Goal: Task Accomplishment & Management: Complete application form

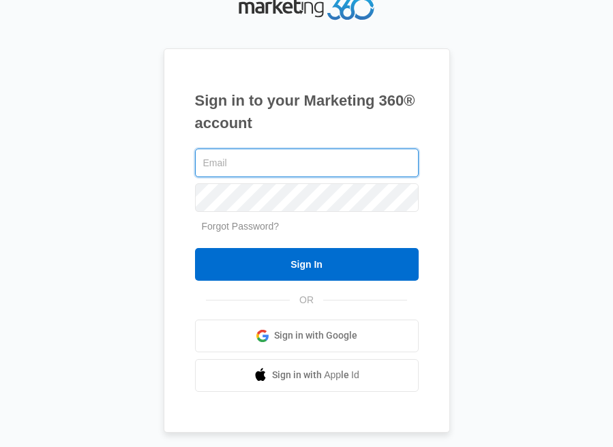
type input "[PERSON_NAME][EMAIL_ADDRESS][DOMAIN_NAME]"
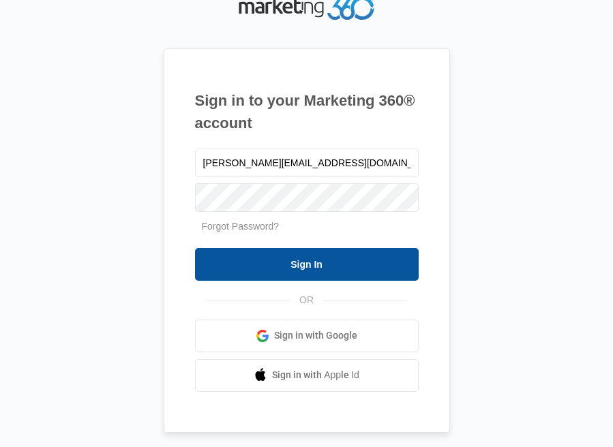
click at [310, 270] on input "Sign In" at bounding box center [307, 264] width 224 height 33
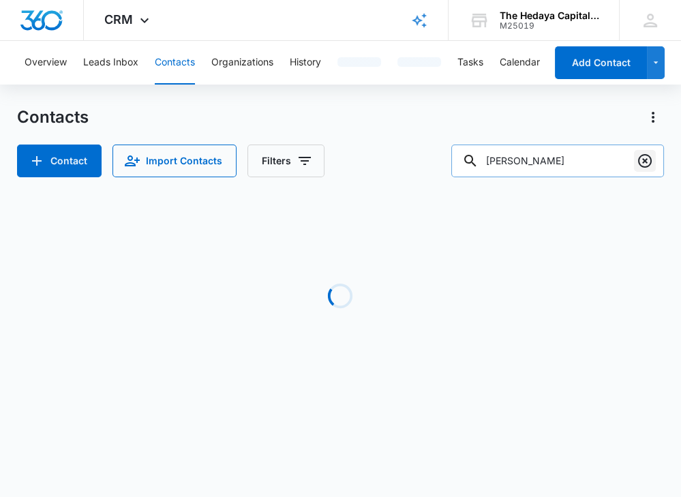
click at [650, 158] on icon "Clear" at bounding box center [645, 161] width 14 height 14
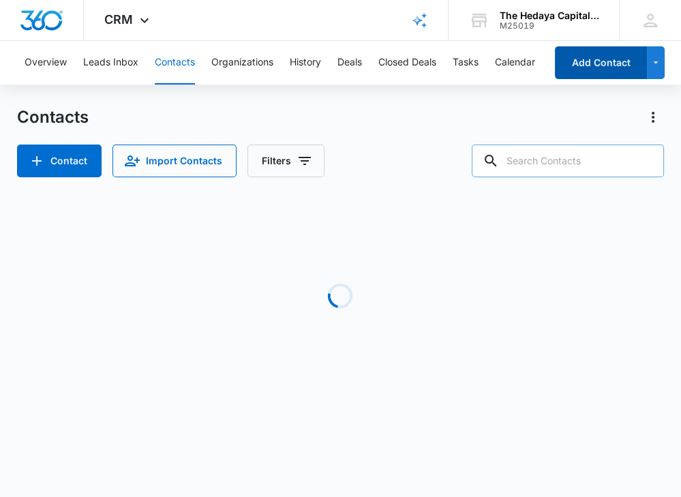
click at [616, 70] on button "Add Contact" at bounding box center [601, 62] width 92 height 33
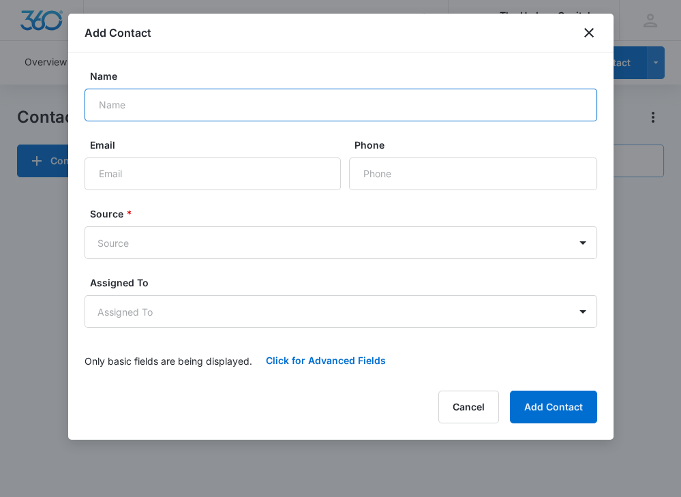
click at [287, 110] on input "Name" at bounding box center [341, 105] width 513 height 33
paste input "[PERSON_NAME]"
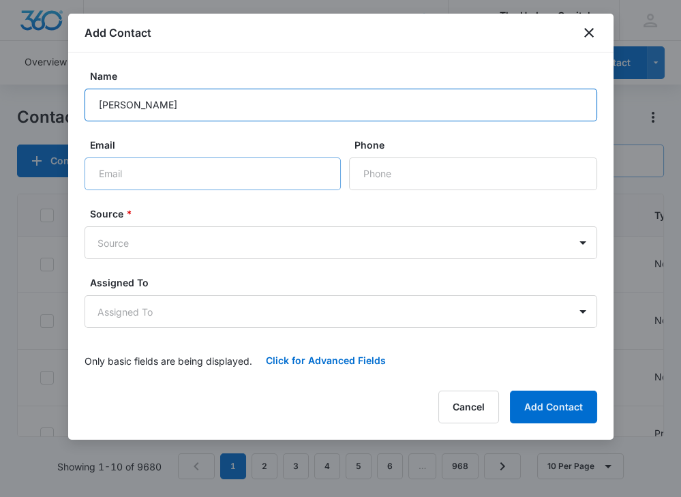
type input "[PERSON_NAME]"
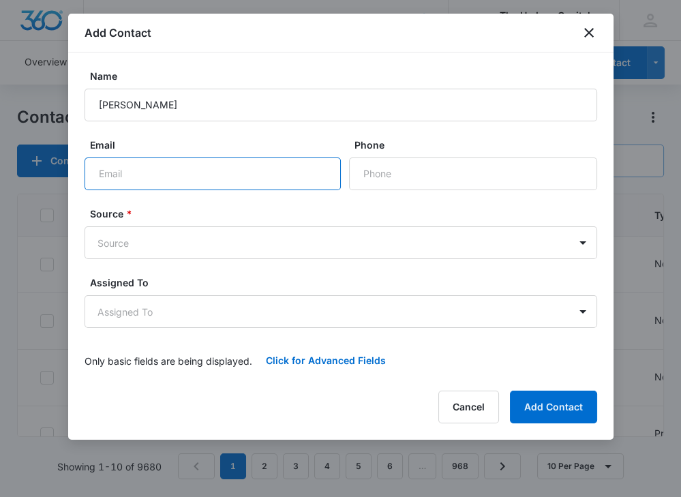
click at [276, 173] on input "Email" at bounding box center [213, 174] width 256 height 33
paste input "[EMAIL_ADDRESS][DOMAIN_NAME]"
click at [95, 173] on input "[EMAIL_ADDRESS][DOMAIN_NAME]" at bounding box center [213, 174] width 256 height 33
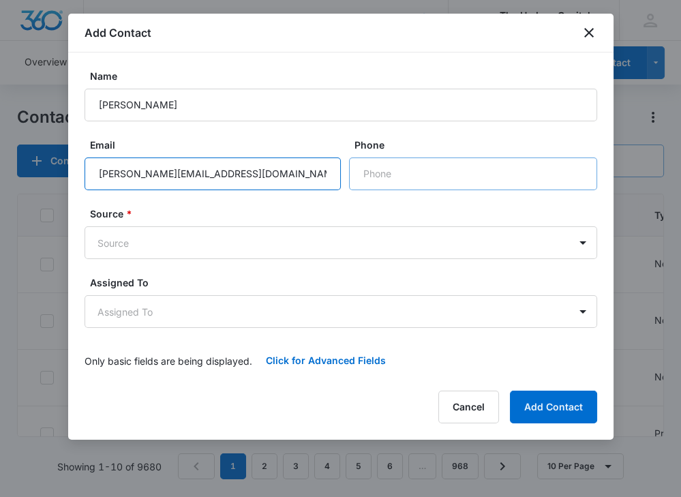
type input "[PERSON_NAME][EMAIL_ADDRESS][DOMAIN_NAME]"
click at [371, 178] on input "Phone" at bounding box center [473, 174] width 248 height 33
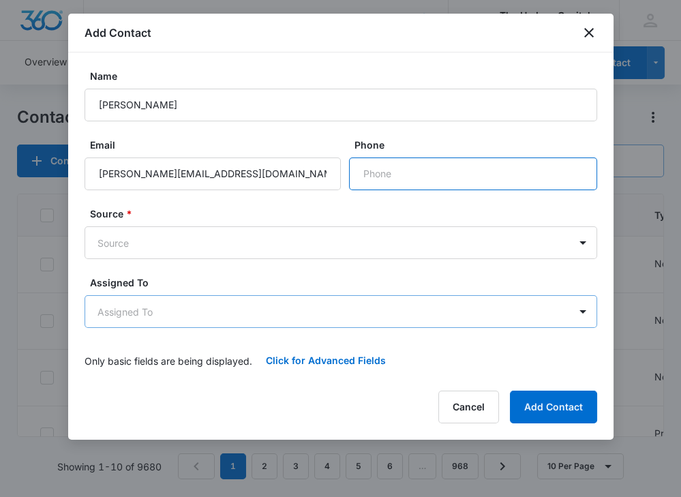
paste input "[PHONE_NUMBER]"
type input "[PHONE_NUMBER]"
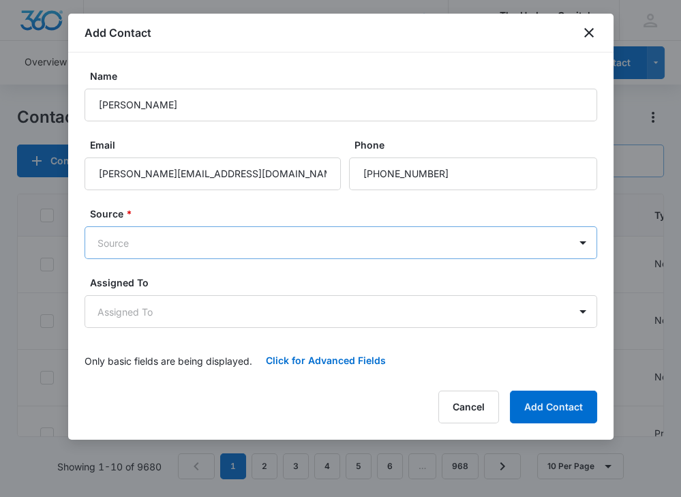
click at [242, 243] on body "CRM Apps Reputation Websites Forms CRM Email Social Content Ads Intelligence Fi…" at bounding box center [340, 248] width 681 height 497
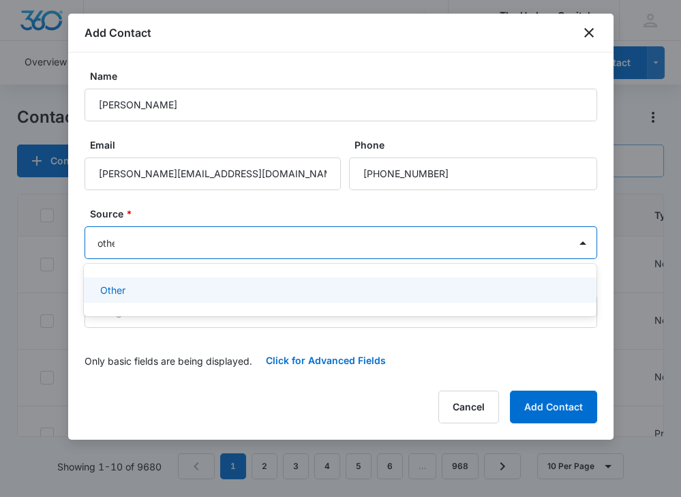
type input "other"
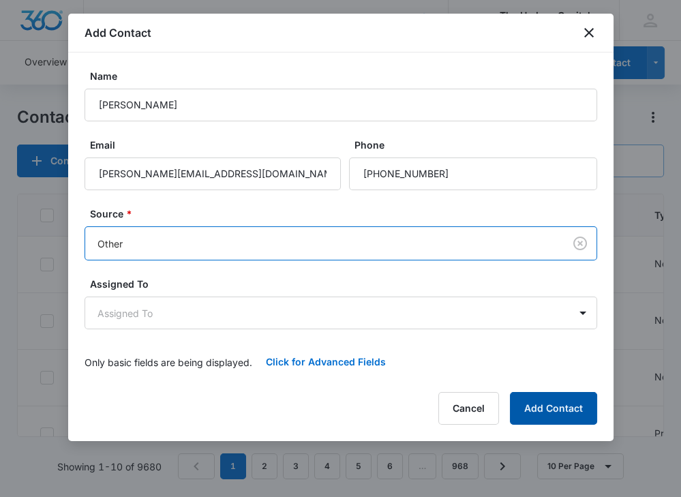
click at [552, 405] on button "Add Contact" at bounding box center [553, 408] width 87 height 33
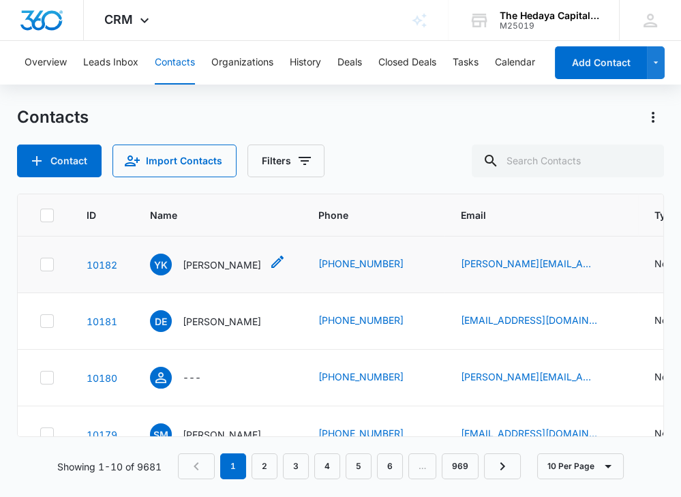
click at [256, 265] on p "Yakov Kezerashvili" at bounding box center [222, 265] width 78 height 14
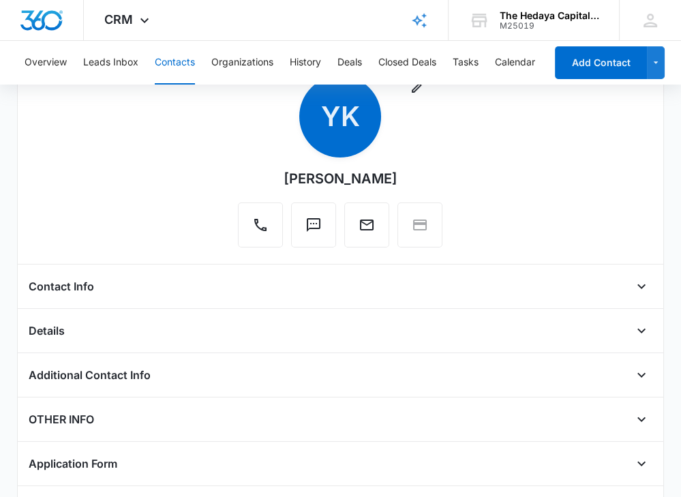
scroll to position [123, 0]
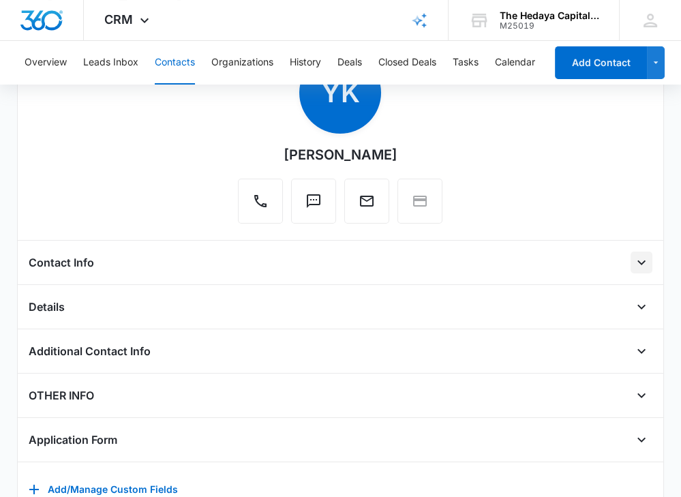
click at [638, 254] on icon "Open" at bounding box center [642, 262] width 16 height 16
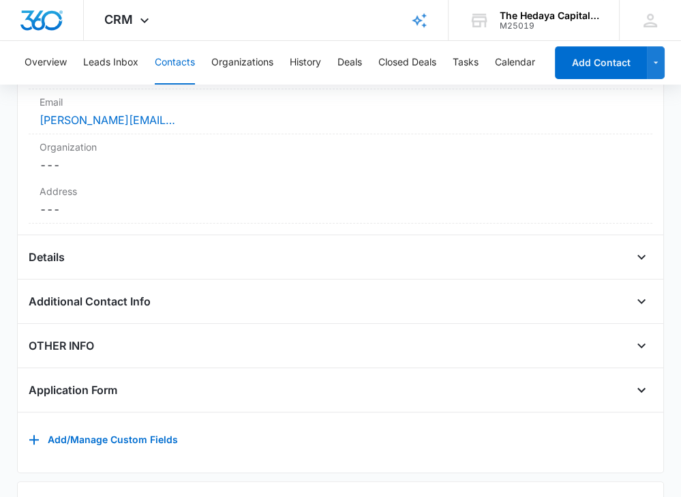
scroll to position [427, 0]
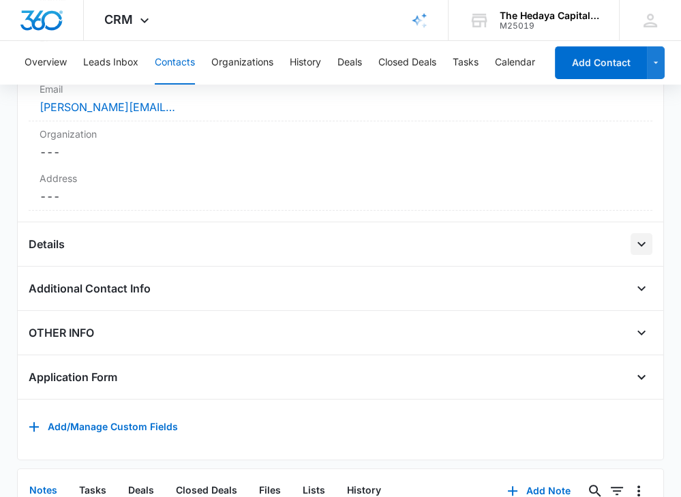
click at [647, 241] on icon "Open" at bounding box center [642, 244] width 16 height 16
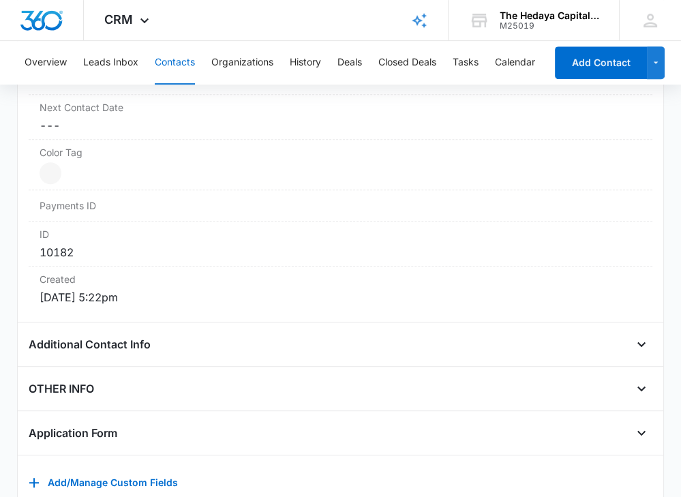
scroll to position [865, 0]
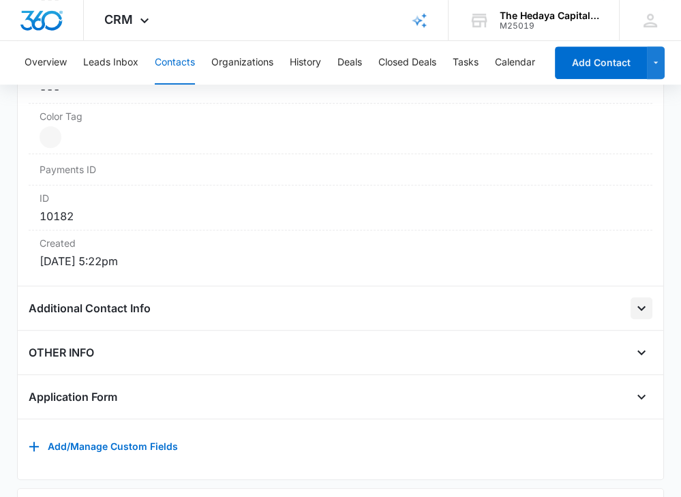
click at [644, 308] on icon "Open" at bounding box center [642, 308] width 16 height 16
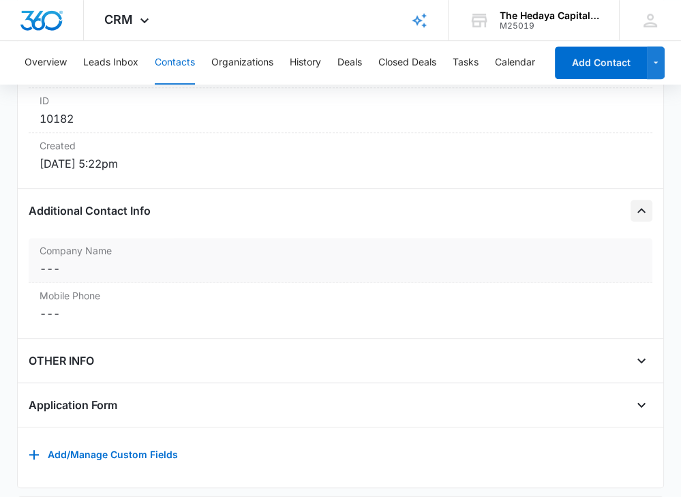
scroll to position [965, 0]
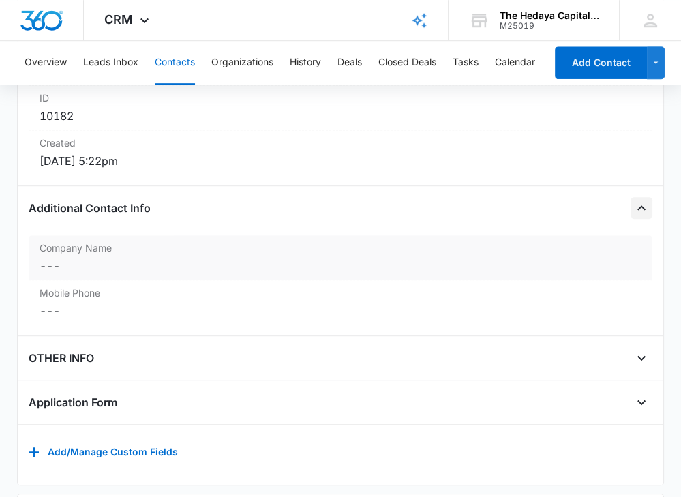
click at [404, 263] on dd "Cancel Save Changes ---" at bounding box center [341, 266] width 602 height 16
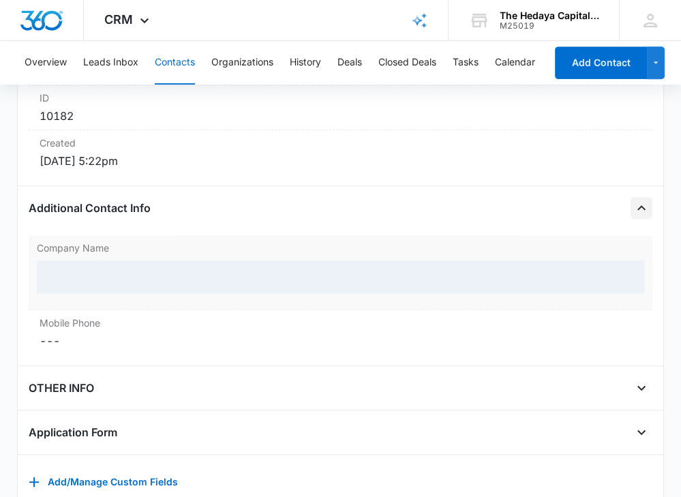
click at [393, 266] on div at bounding box center [341, 277] width 608 height 33
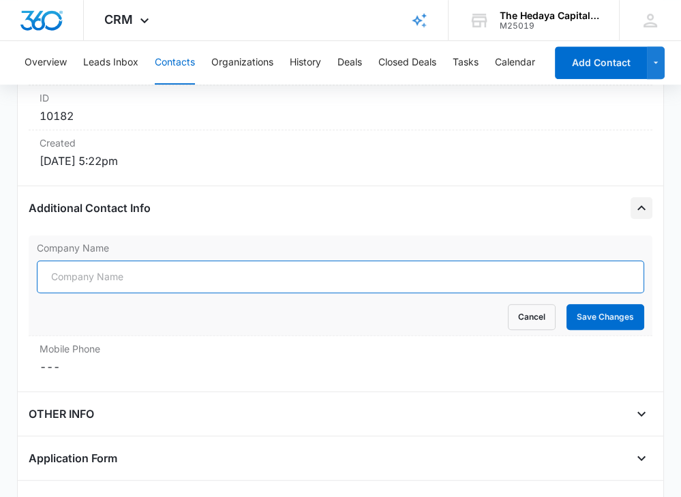
click at [395, 273] on input "Company Name" at bounding box center [341, 277] width 608 height 33
type input "Bank of America"
click at [567, 304] on button "Save Changes" at bounding box center [606, 317] width 78 height 26
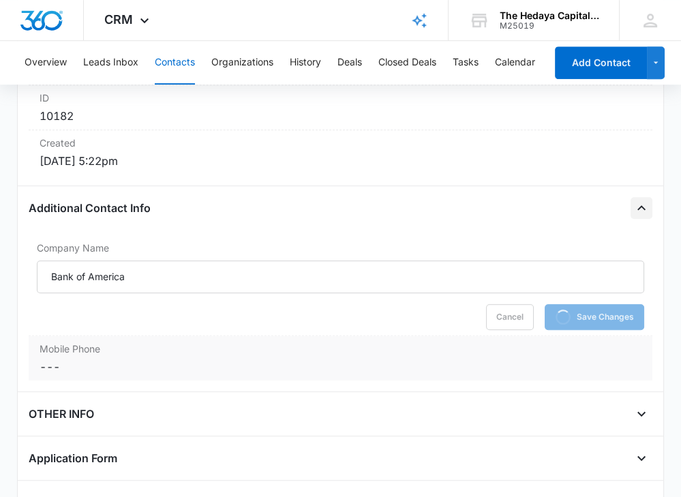
click at [312, 361] on dd "Cancel Save Changes ---" at bounding box center [341, 367] width 602 height 16
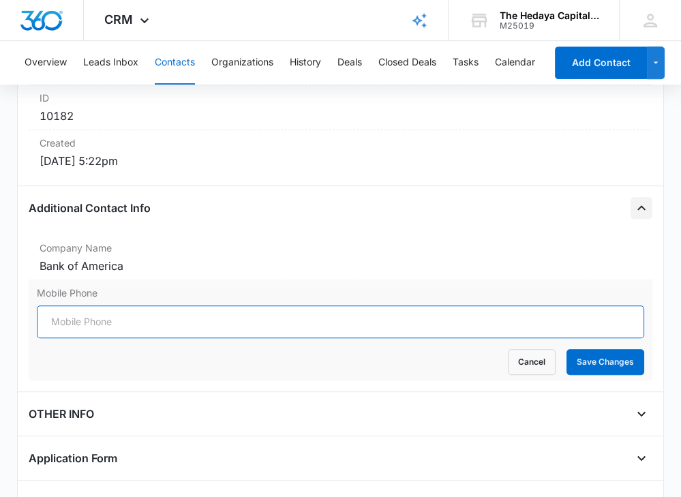
click at [91, 318] on input "Mobile Phone" at bounding box center [341, 322] width 608 height 33
paste input "(646) 627-3778"
type input "(646) 627-3778"
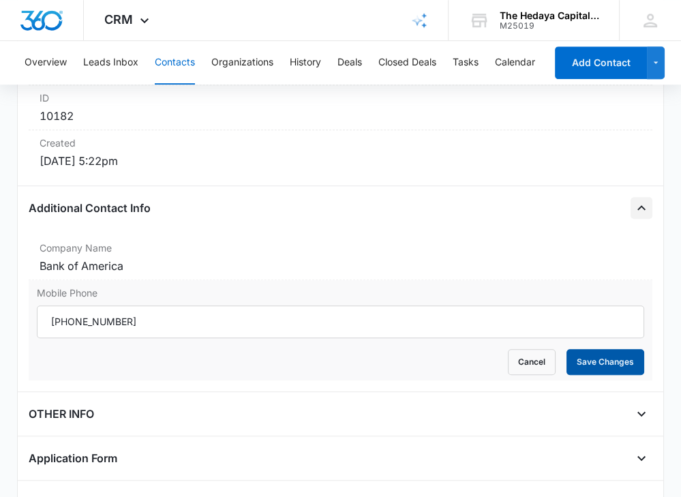
click at [640, 360] on button "Save Changes" at bounding box center [606, 362] width 78 height 26
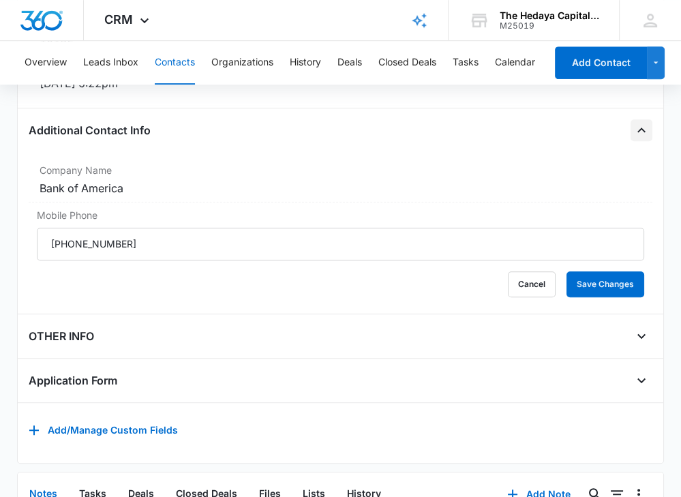
click at [645, 328] on icon "Open" at bounding box center [642, 336] width 16 height 16
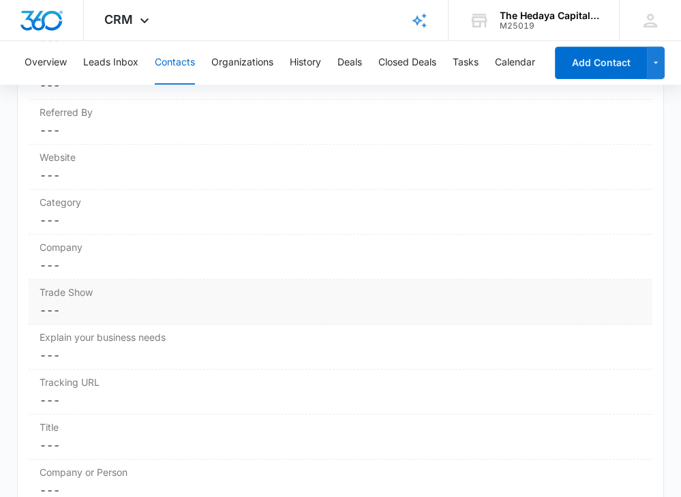
scroll to position [1407, 0]
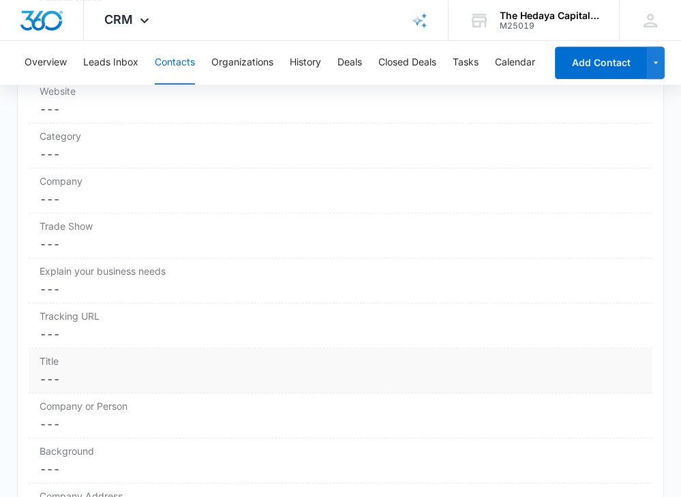
click at [134, 376] on dd "Cancel Save Changes ---" at bounding box center [341, 379] width 602 height 16
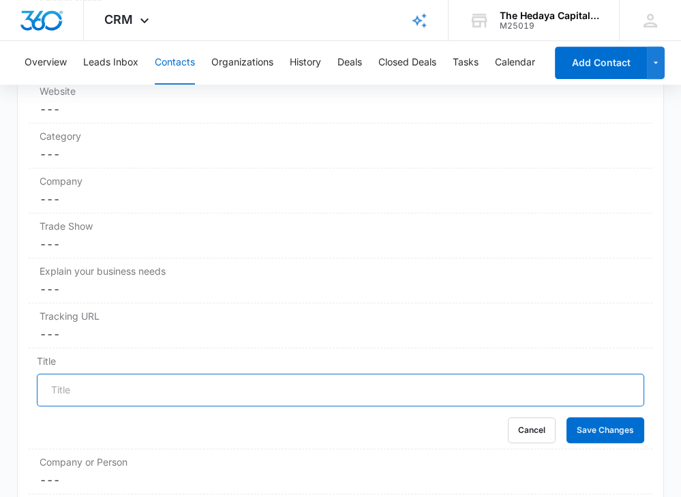
click at [121, 378] on input "Title" at bounding box center [341, 390] width 608 height 33
paste input "Vice President | Senior Relationship Manager | Business Banking"
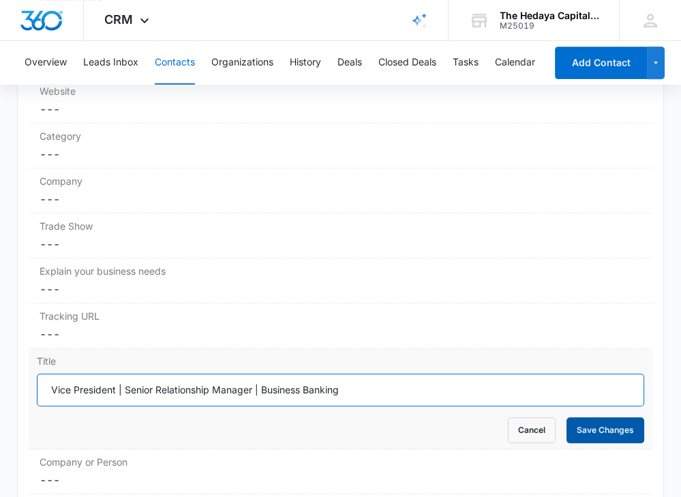
type input "Vice President | Senior Relationship Manager | Business Banking"
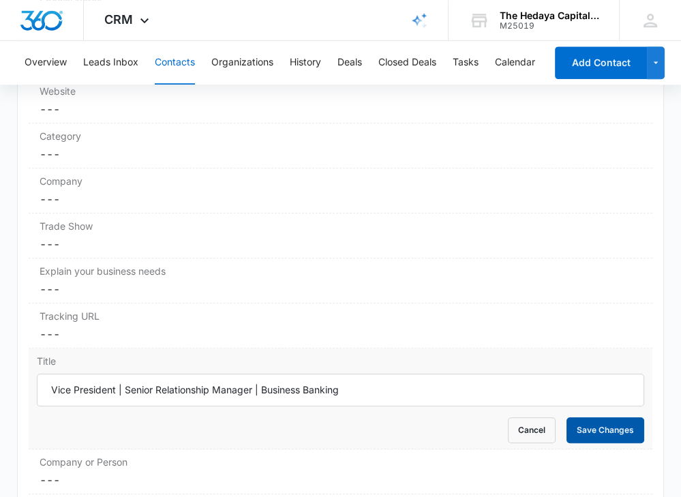
click at [622, 421] on button "Save Changes" at bounding box center [606, 430] width 78 height 26
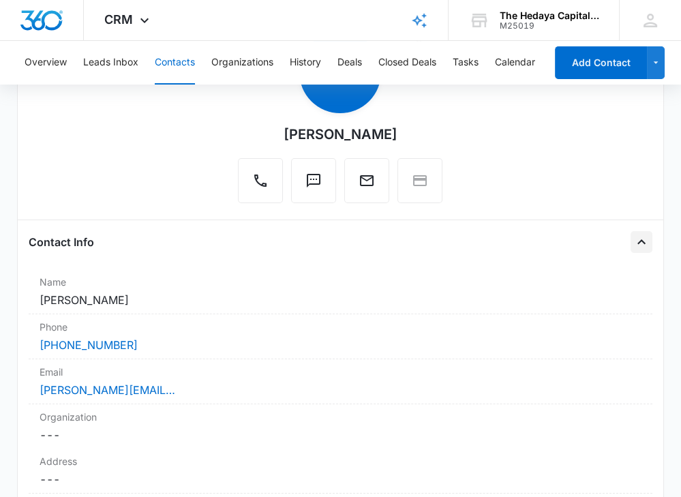
scroll to position [0, 0]
